Goal: Navigation & Orientation: Find specific page/section

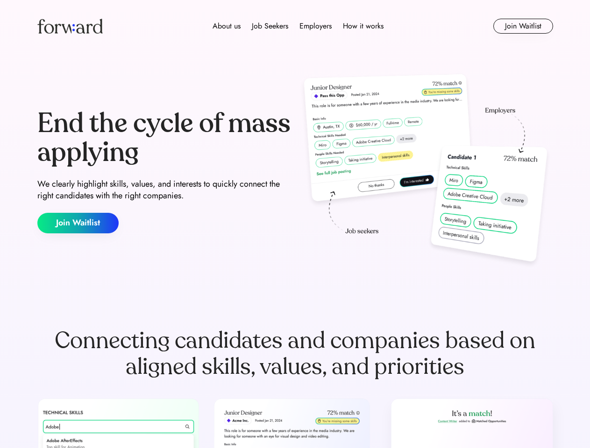
click at [295, 224] on div "End the cycle of mass applying We clearly highlight skills, values, and interes…" at bounding box center [294, 171] width 515 height 201
click at [295, 26] on div "About us Job Seekers Employers How it works" at bounding box center [298, 26] width 368 height 11
click at [70, 26] on img at bounding box center [69, 26] width 65 height 15
click at [298, 26] on div "About us Job Seekers Employers How it works" at bounding box center [298, 26] width 368 height 11
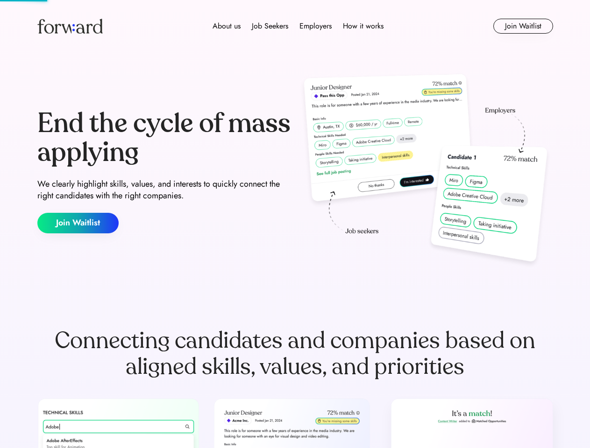
click at [226, 26] on div "About us" at bounding box center [226, 26] width 28 height 11
click at [270, 26] on div "Job Seekers" at bounding box center [270, 26] width 36 height 11
click at [315, 26] on div "Employers" at bounding box center [315, 26] width 32 height 11
click at [362, 26] on div "How it works" at bounding box center [363, 26] width 41 height 11
click at [522, 26] on button "Join Waitlist" at bounding box center [523, 26] width 60 height 15
